Goal: Transaction & Acquisition: Subscribe to service/newsletter

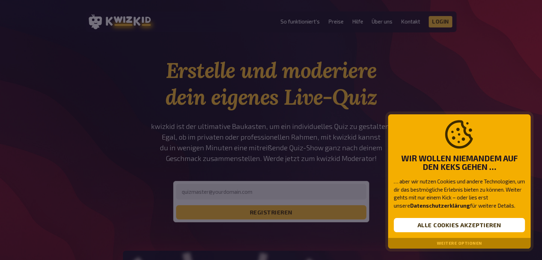
click at [449, 245] on div "Weitere Optionen" at bounding box center [459, 243] width 142 height 11
click at [449, 244] on button "Weitere Optionen" at bounding box center [459, 243] width 45 height 5
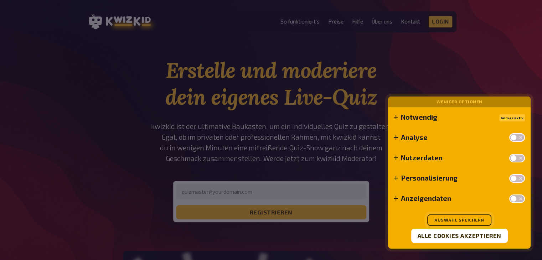
click at [457, 221] on button "Auswahl speichern" at bounding box center [459, 219] width 64 height 11
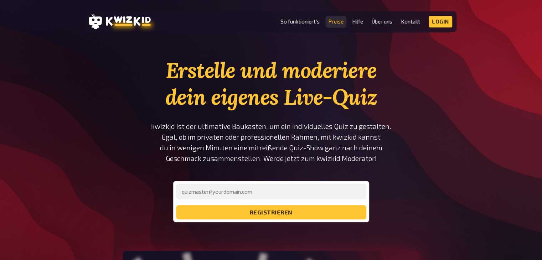
click at [340, 22] on link "Preise" at bounding box center [335, 22] width 15 height 6
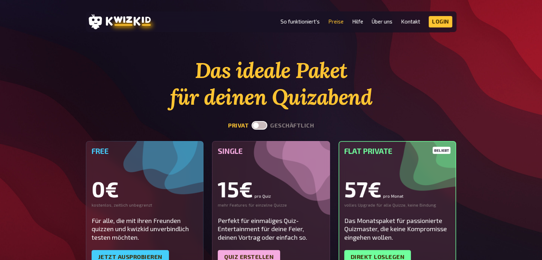
click at [261, 126] on label at bounding box center [259, 125] width 16 height 9
click at [251, 121] on input "checkbox" at bounding box center [251, 121] width 0 height 0
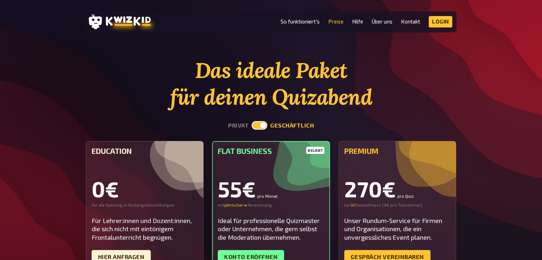
click at [257, 124] on label at bounding box center [259, 125] width 16 height 9
click at [251, 121] on input "checkbox" at bounding box center [251, 121] width 0 height 0
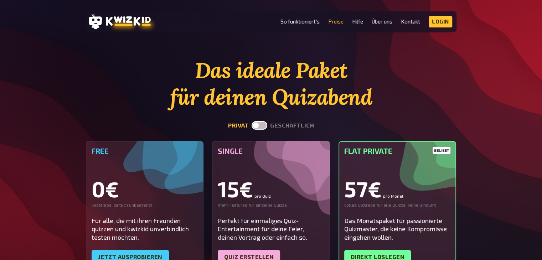
click at [257, 124] on label at bounding box center [259, 125] width 16 height 9
click at [251, 121] on input "checkbox" at bounding box center [251, 121] width 0 height 0
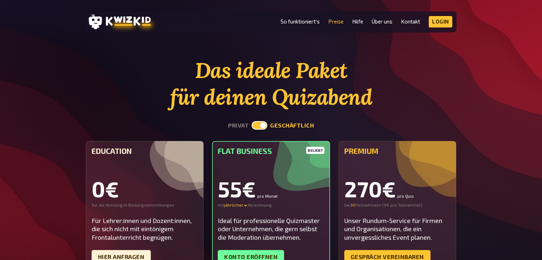
click at [257, 124] on label at bounding box center [259, 125] width 16 height 9
click at [251, 121] on input "checkbox" at bounding box center [251, 121] width 0 height 0
checkbox input "false"
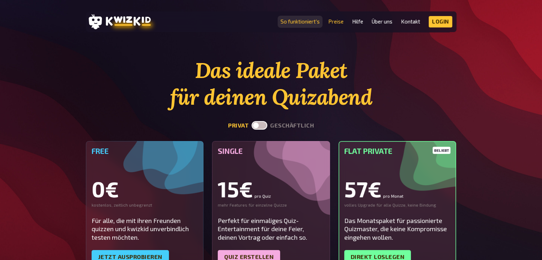
click at [288, 25] on link "So funktioniert's" at bounding box center [299, 22] width 39 height 6
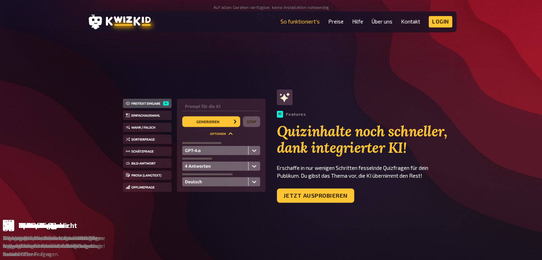
scroll to position [427, 0]
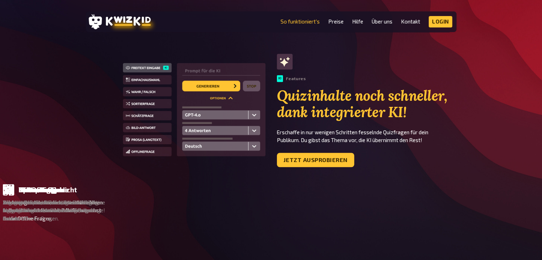
click at [304, 153] on link "Jetzt ausprobieren" at bounding box center [315, 160] width 77 height 14
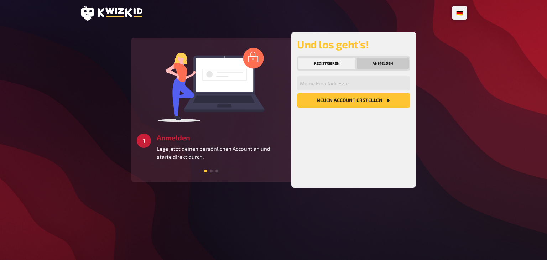
click at [379, 62] on button "Anmelden" at bounding box center [383, 63] width 52 height 11
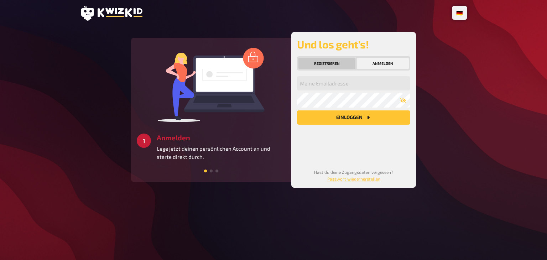
click at [332, 62] on button "Registrieren" at bounding box center [326, 63] width 57 height 11
